Goal: Information Seeking & Learning: Learn about a topic

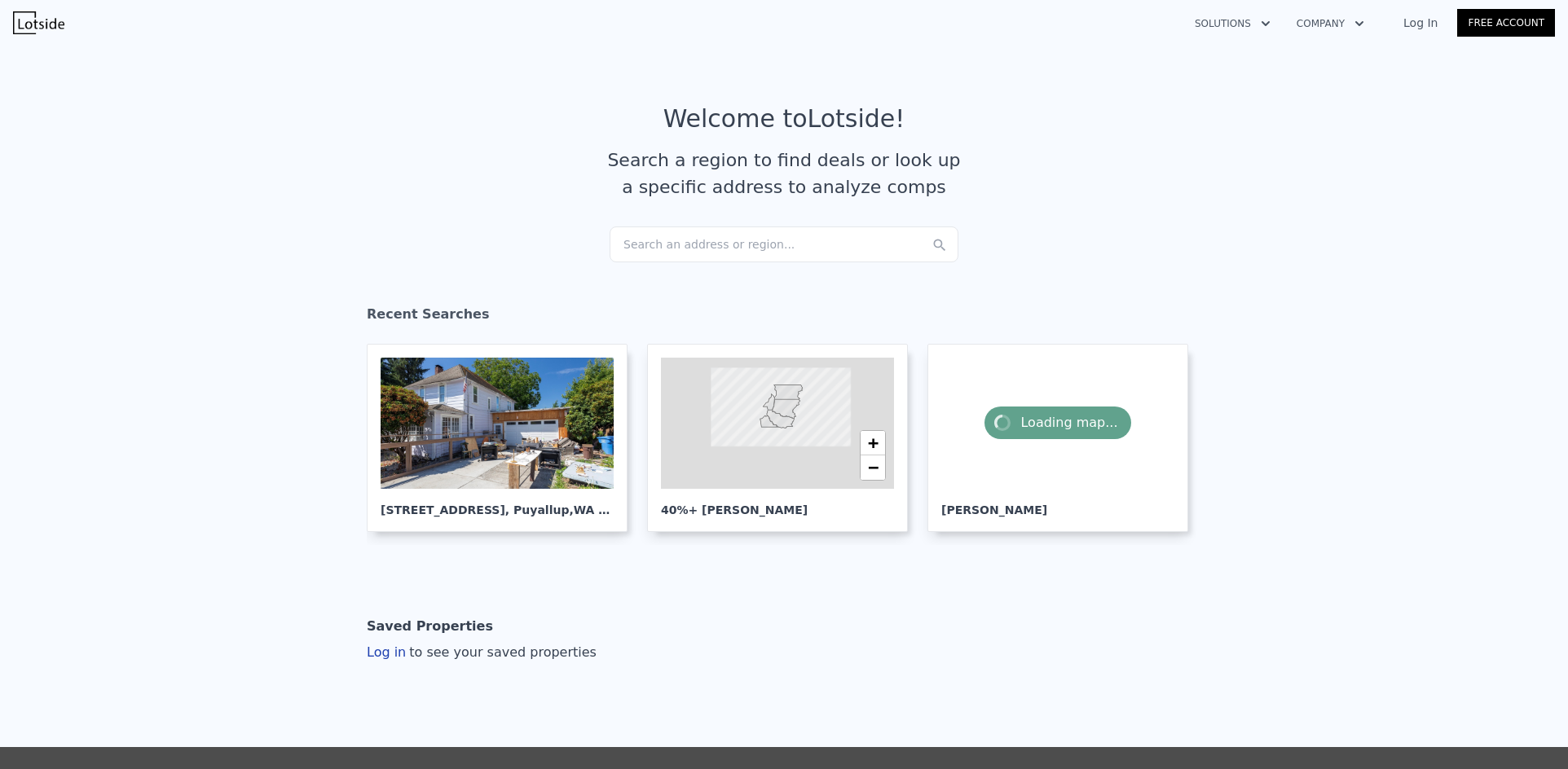
click at [697, 234] on div "Search an address or region..." at bounding box center [783, 244] width 349 height 36
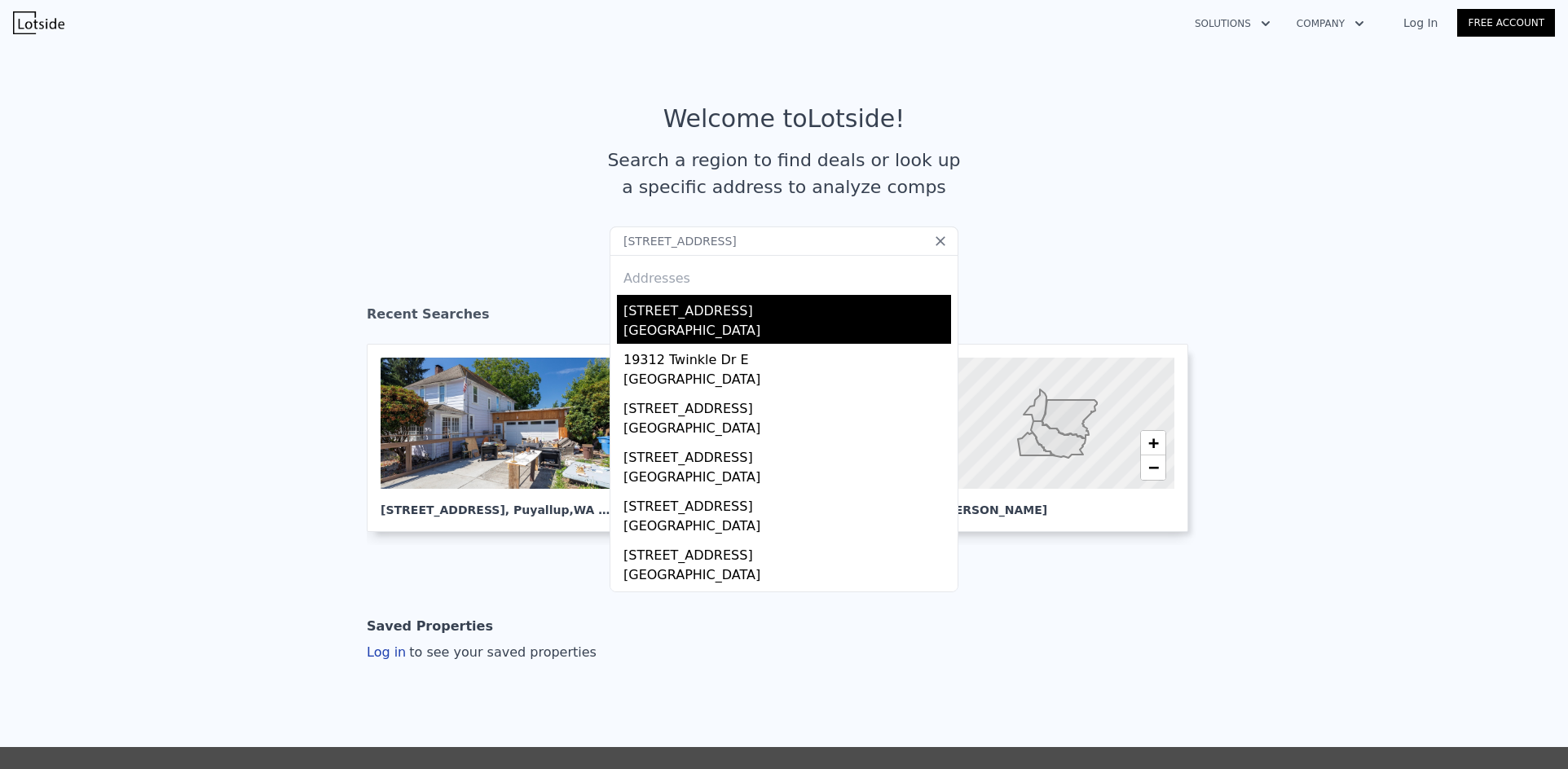
type input "[STREET_ADDRESS]"
click at [683, 308] on div "[STREET_ADDRESS]" at bounding box center [786, 307] width 327 height 26
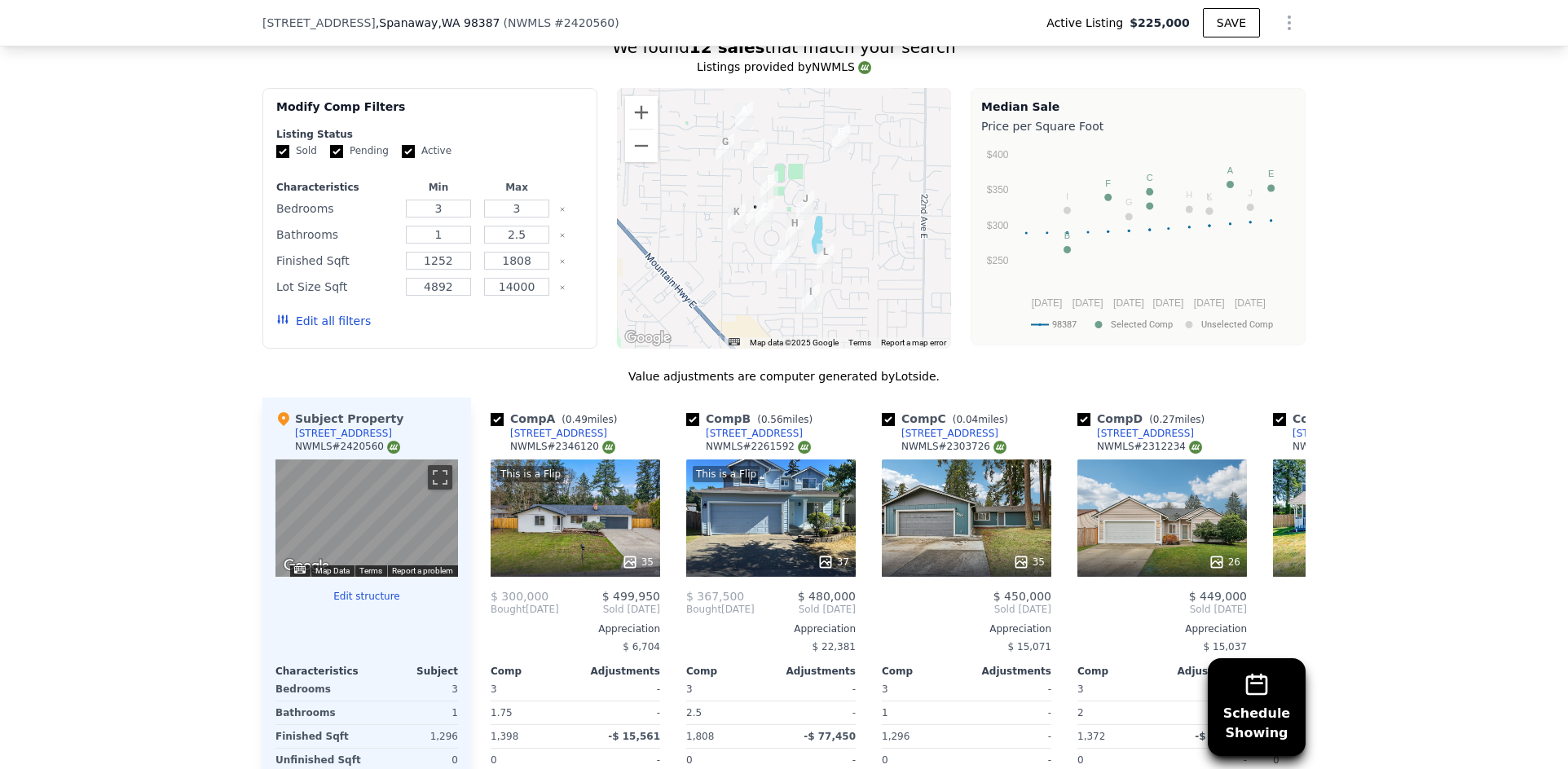
scroll to position [1216, 0]
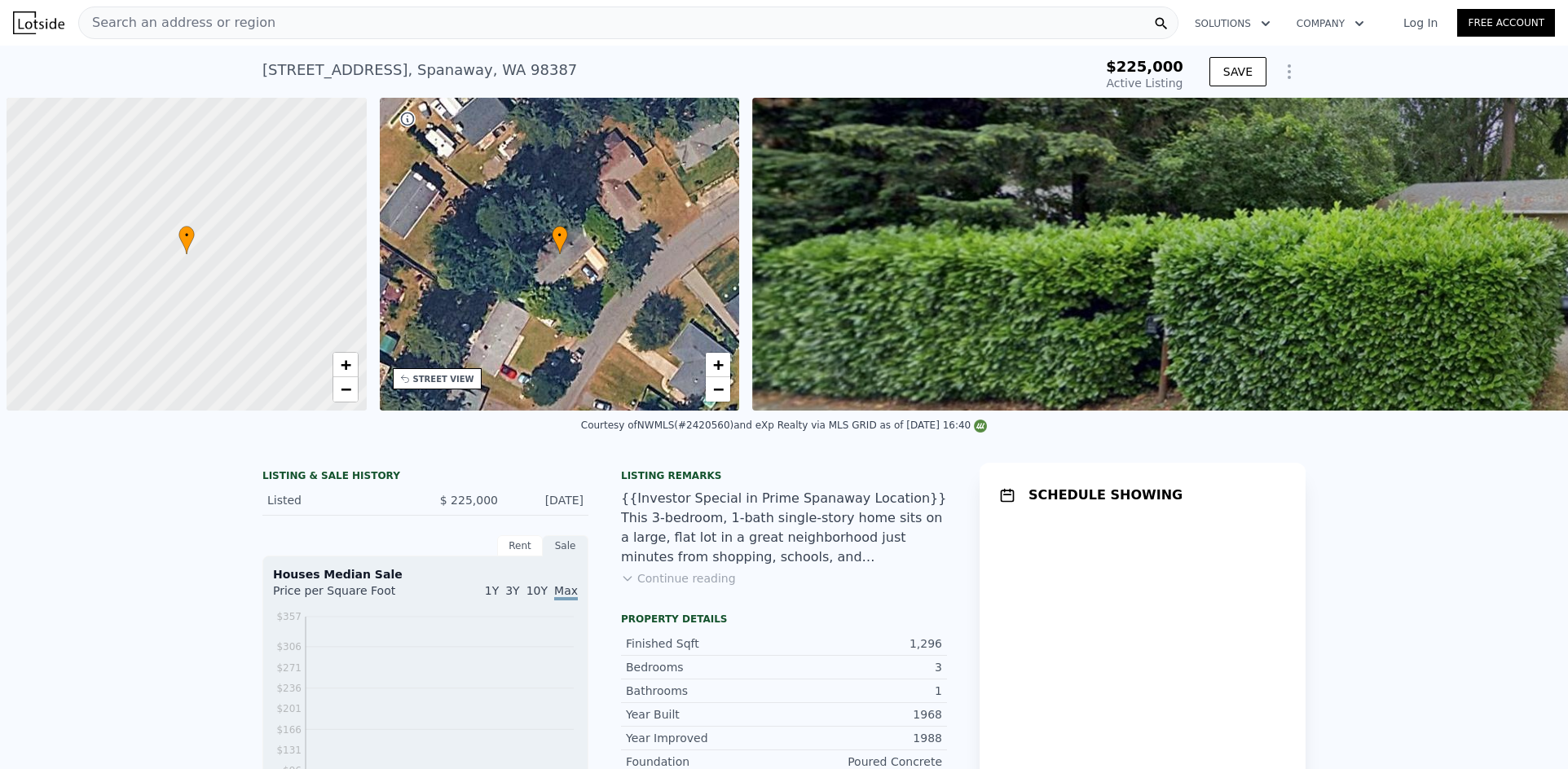
scroll to position [0, 7]
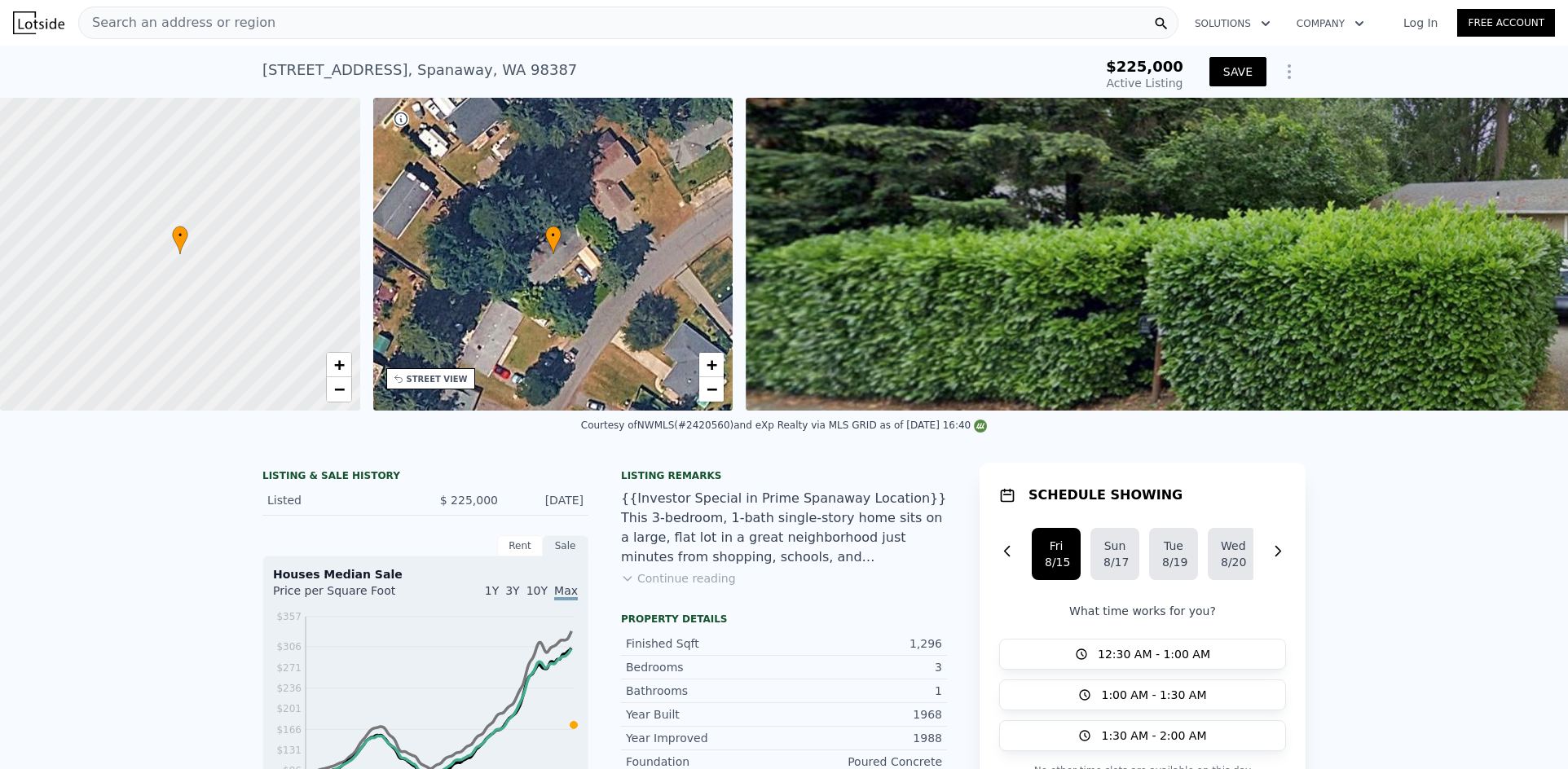
click at [1239, 76] on button "SAVE" at bounding box center [1238, 72] width 57 height 30
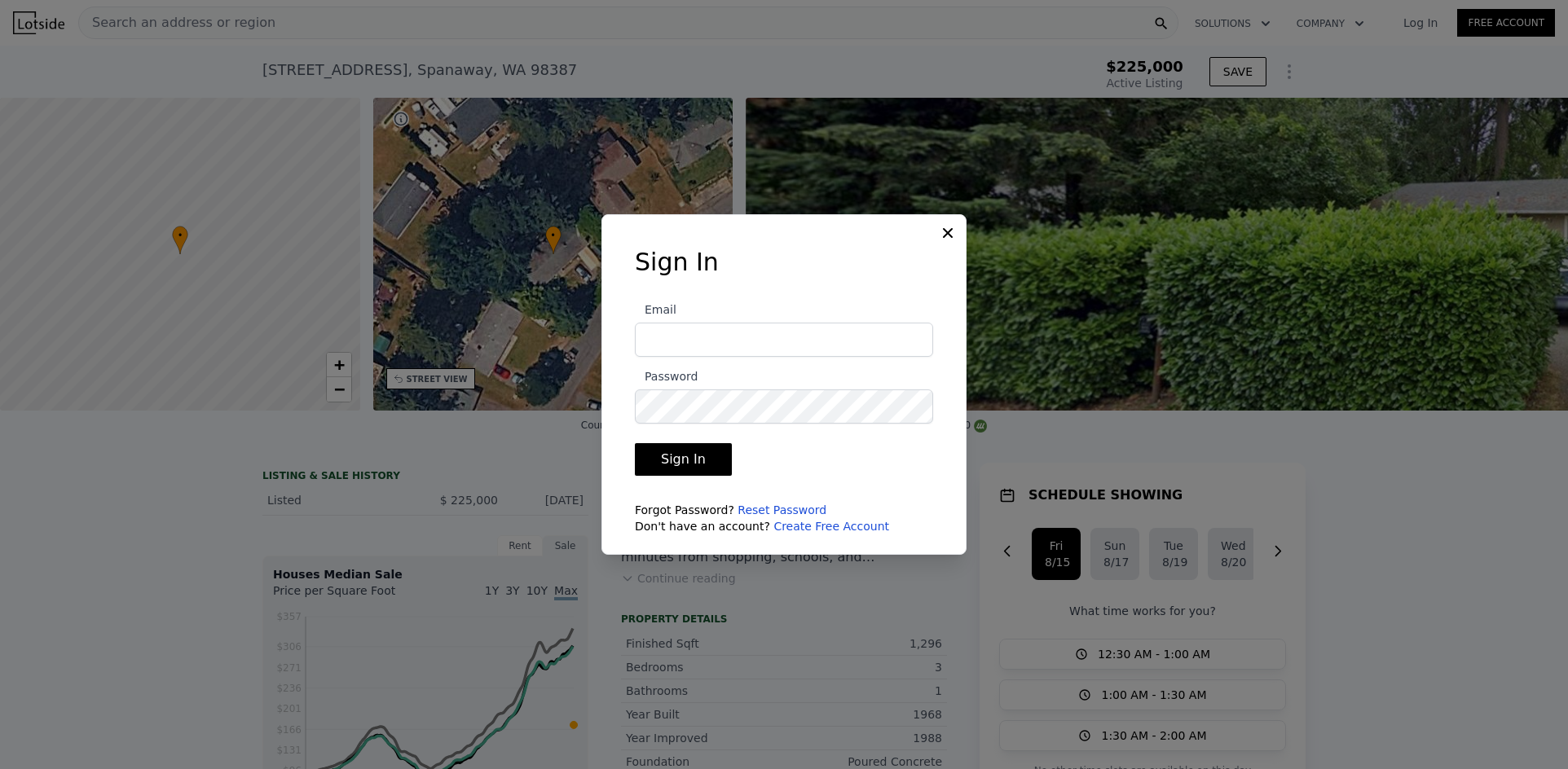
click at [943, 239] on icon at bounding box center [947, 232] width 16 height 16
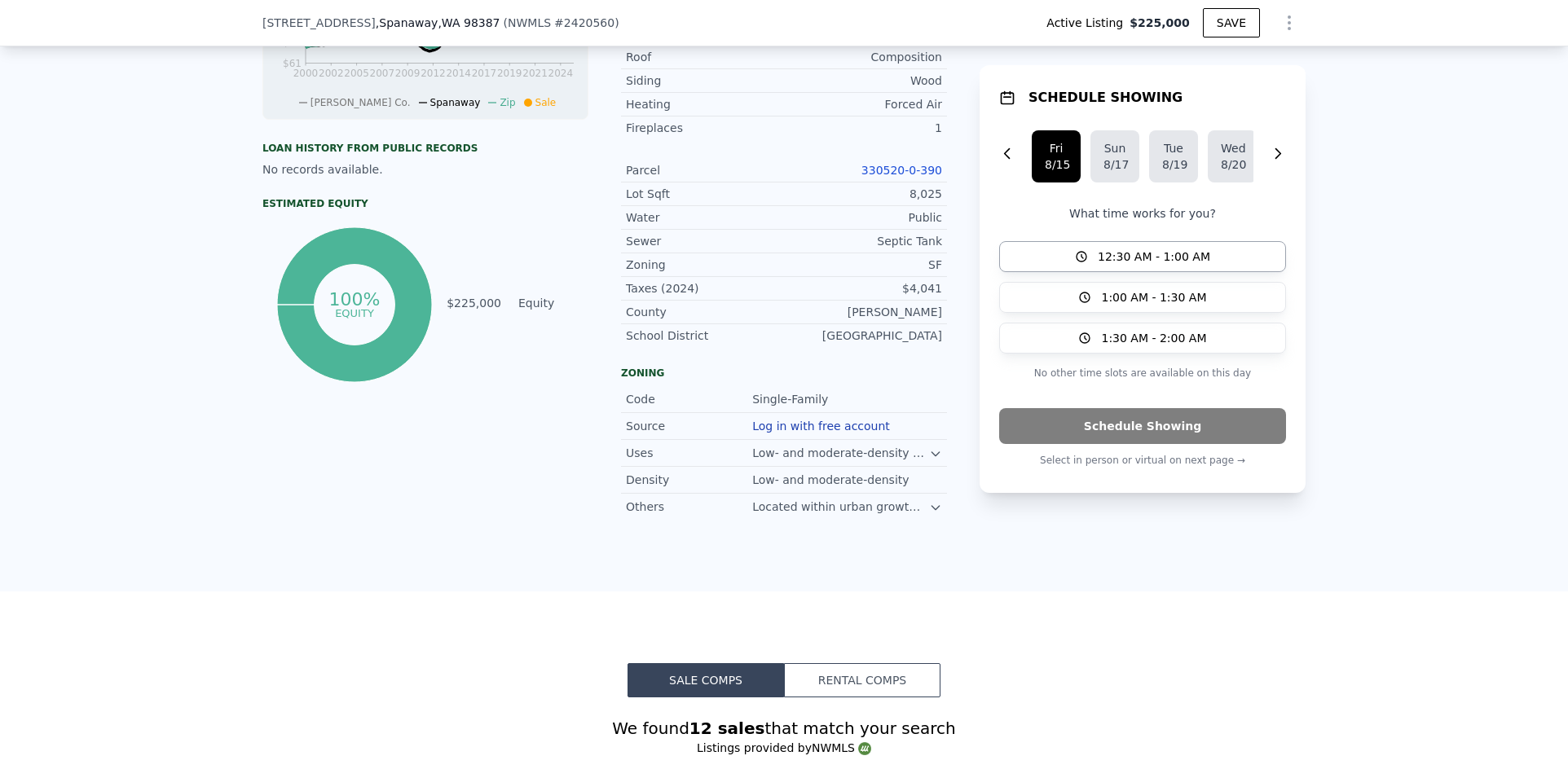
scroll to position [727, 0]
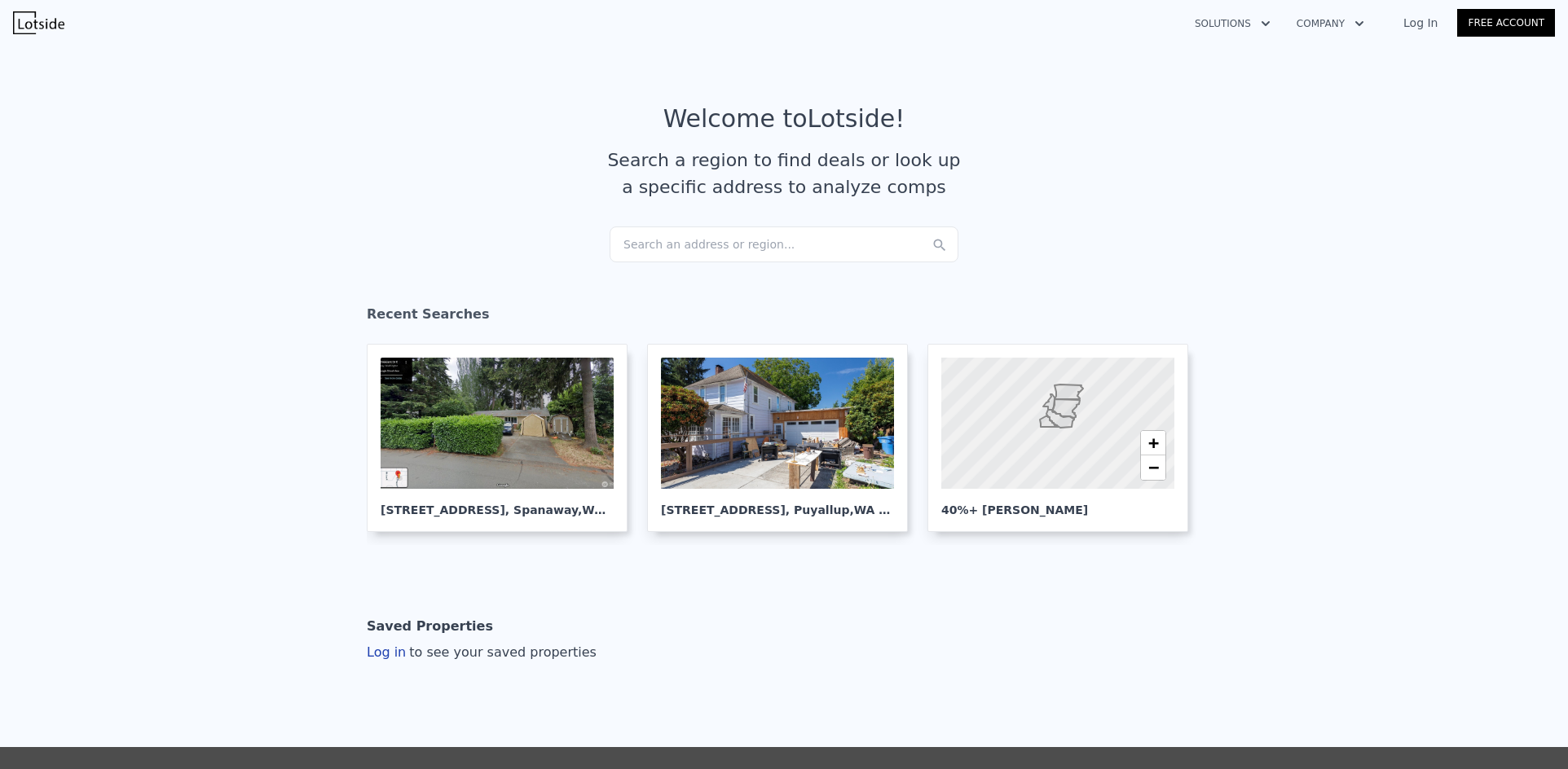
click at [702, 237] on div "Search an address or region..." at bounding box center [783, 244] width 349 height 36
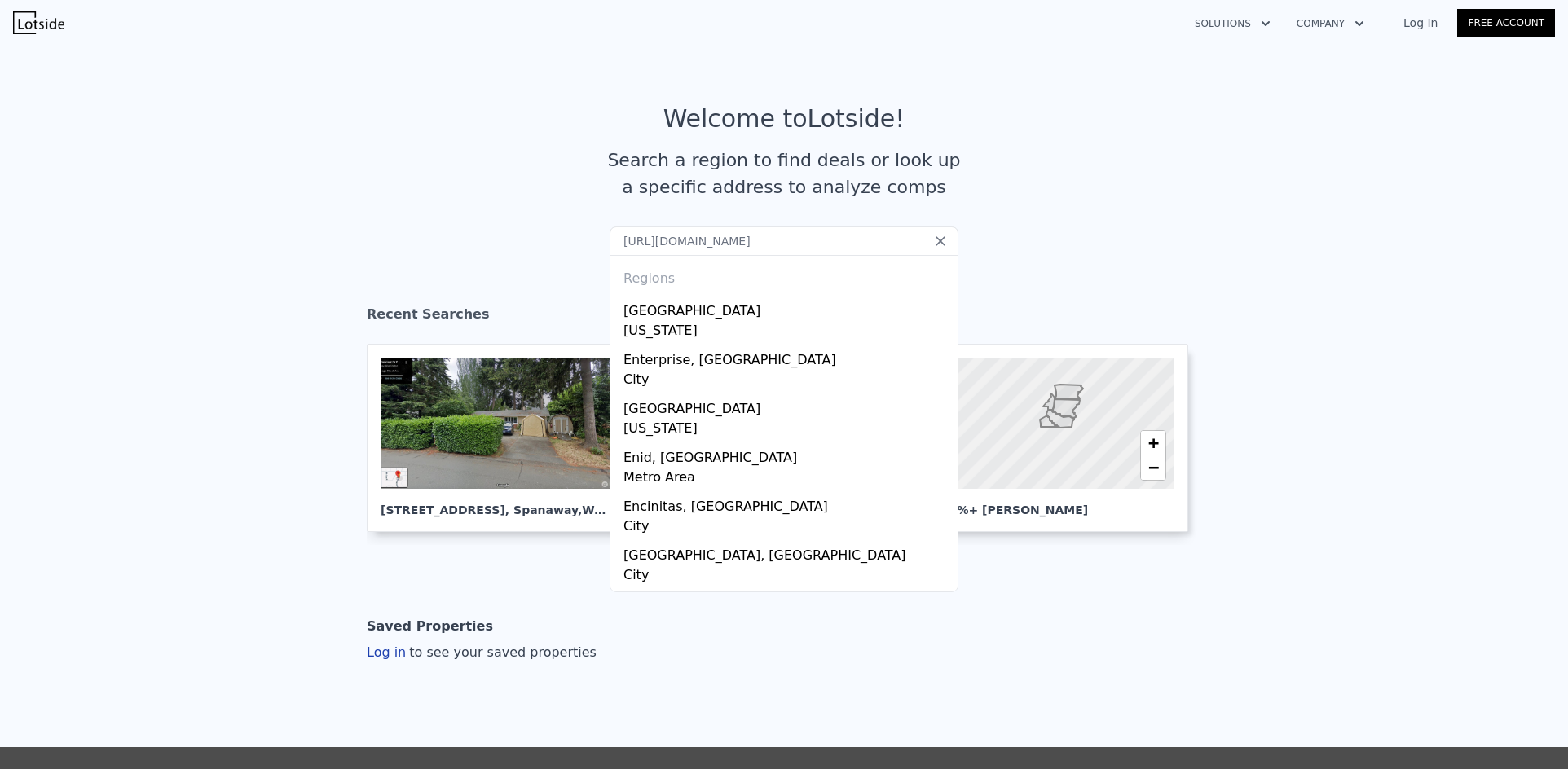
click at [691, 236] on input "[URL][DOMAIN_NAME]" at bounding box center [783, 241] width 349 height 30
paste input "[STREET_ADDRESS]"
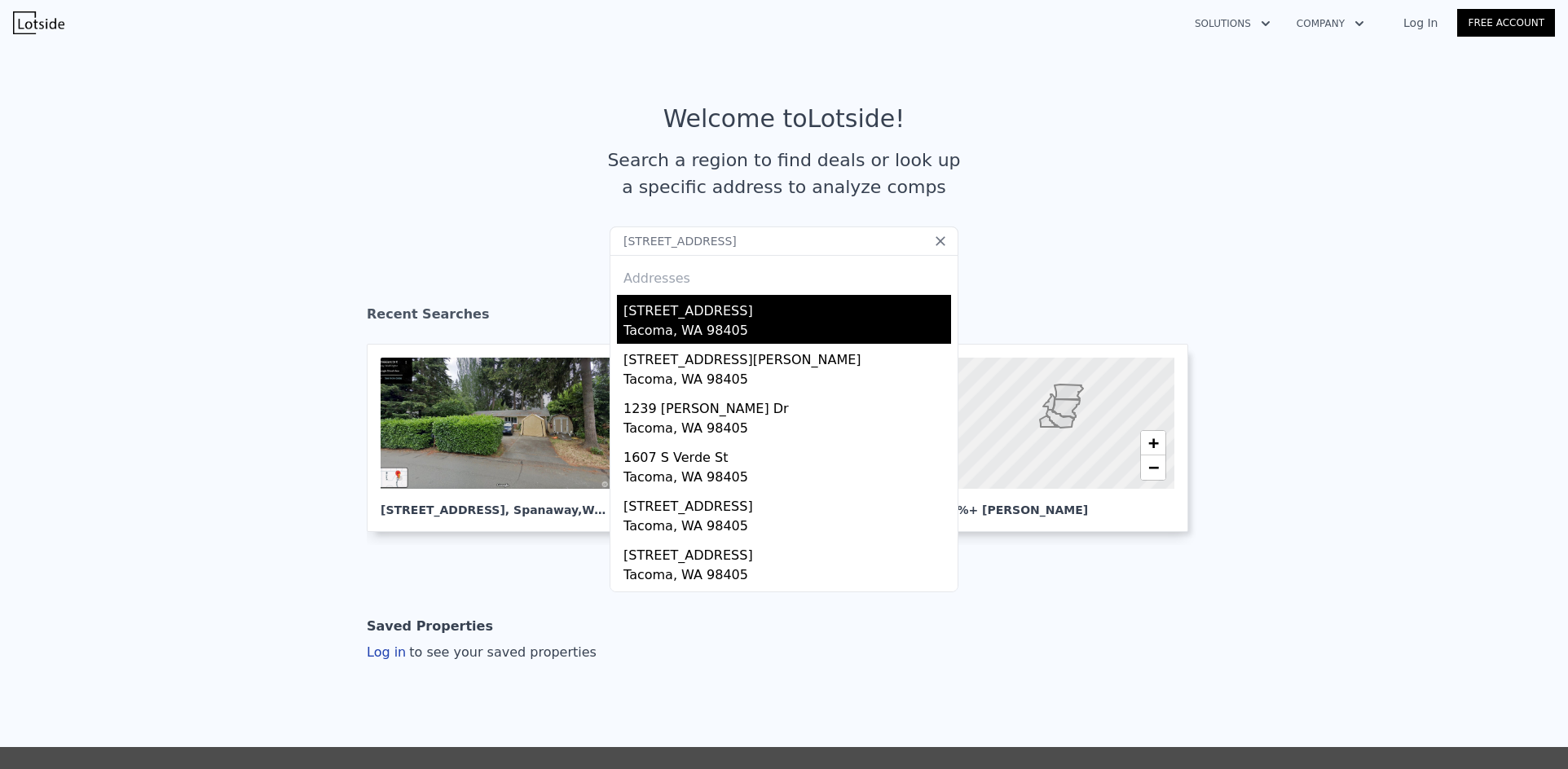
type input "[STREET_ADDRESS]"
click at [668, 315] on div "[STREET_ADDRESS]" at bounding box center [786, 307] width 327 height 26
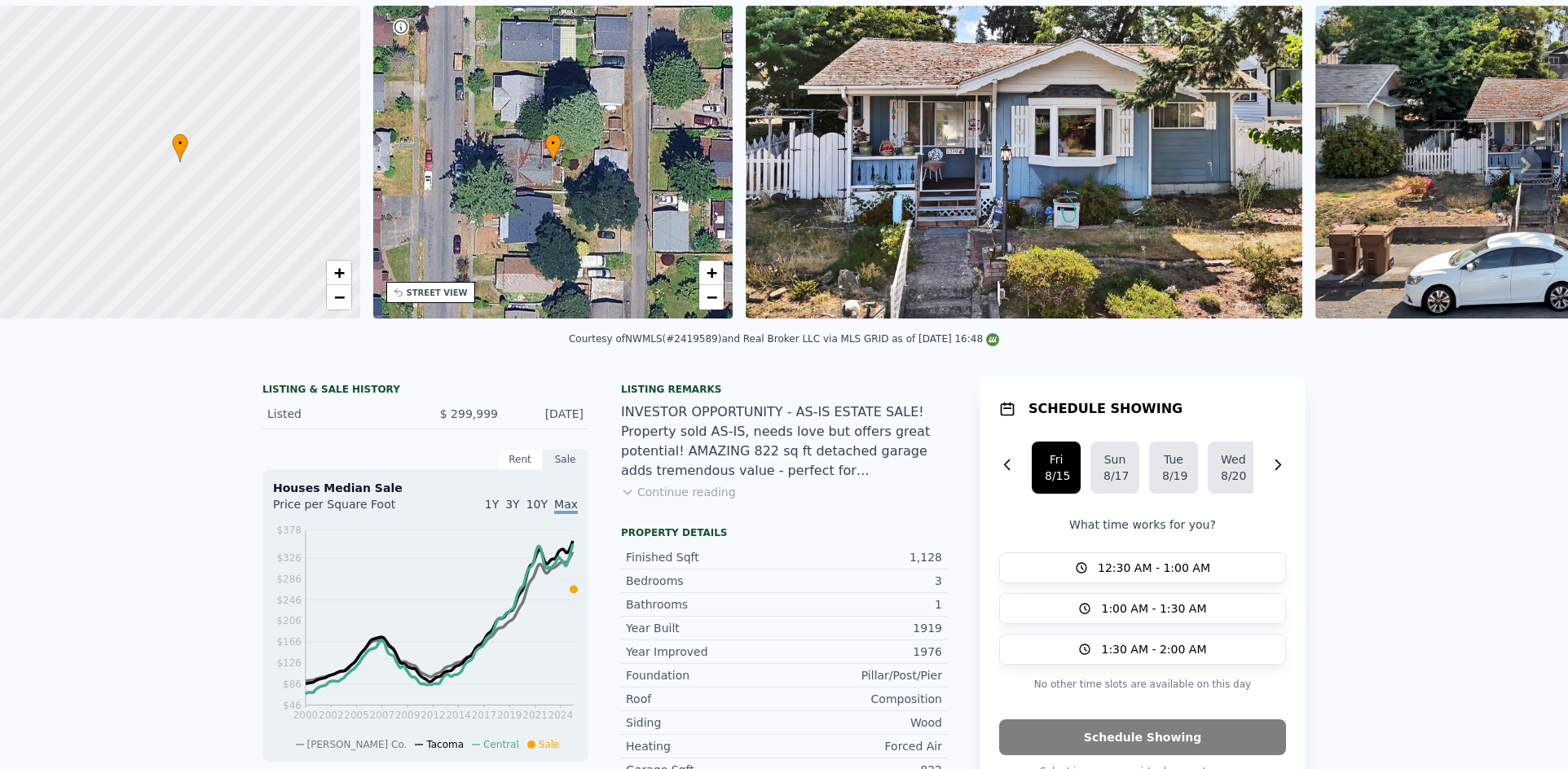
scroll to position [6, 0]
